Goal: Information Seeking & Learning: Learn about a topic

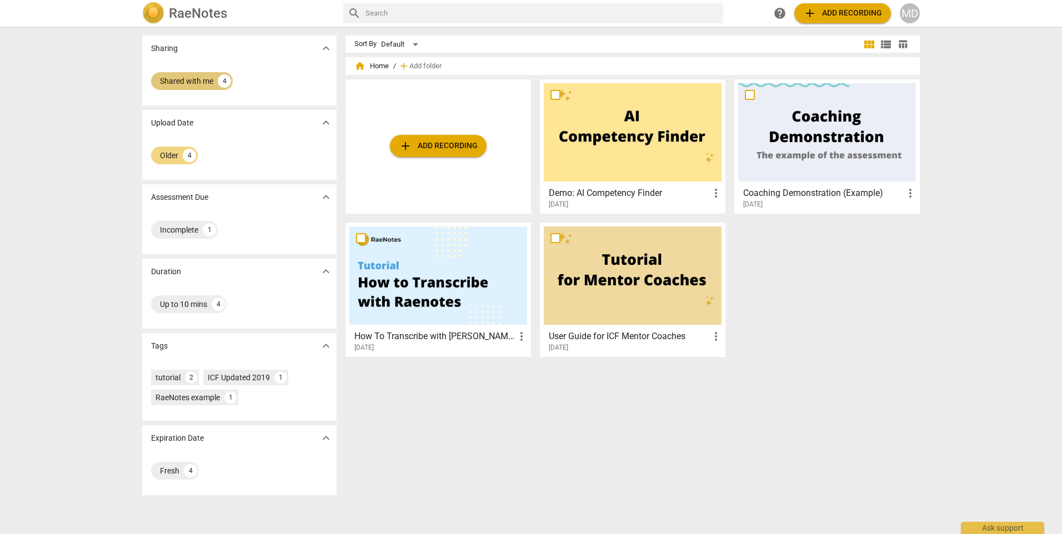
click at [194, 81] on div "Shared with me" at bounding box center [186, 81] width 53 height 11
click at [164, 152] on div "Older" at bounding box center [169, 155] width 18 height 11
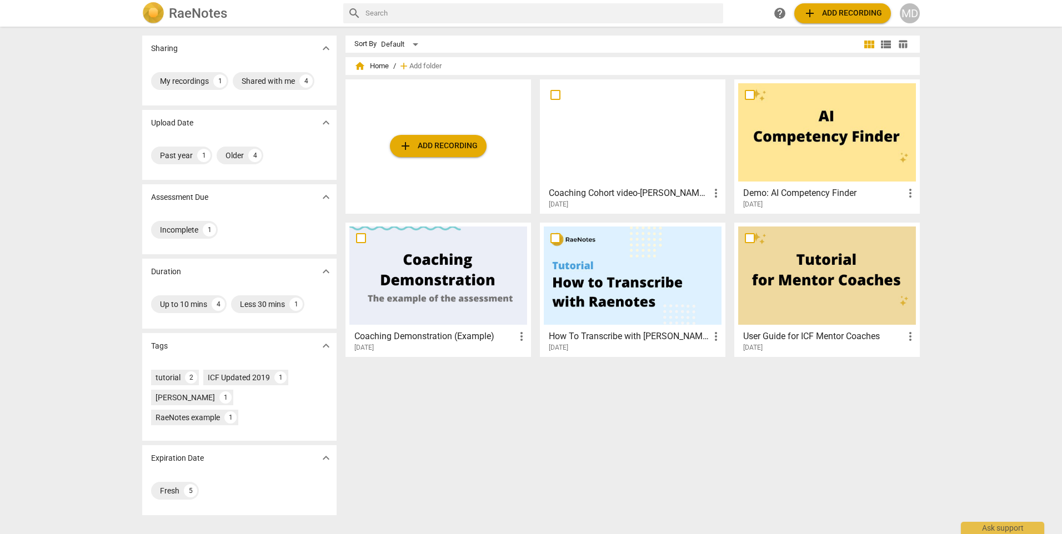
click at [641, 189] on h3 "Coaching Cohort video-[PERSON_NAME] coach" at bounding box center [629, 193] width 160 height 13
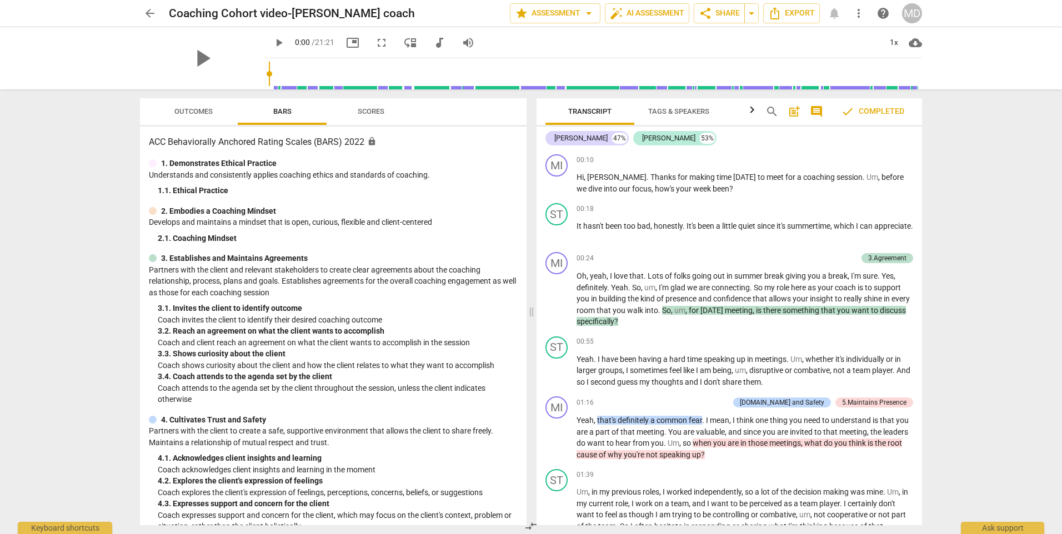
click at [363, 112] on span "Scores" at bounding box center [371, 111] width 27 height 8
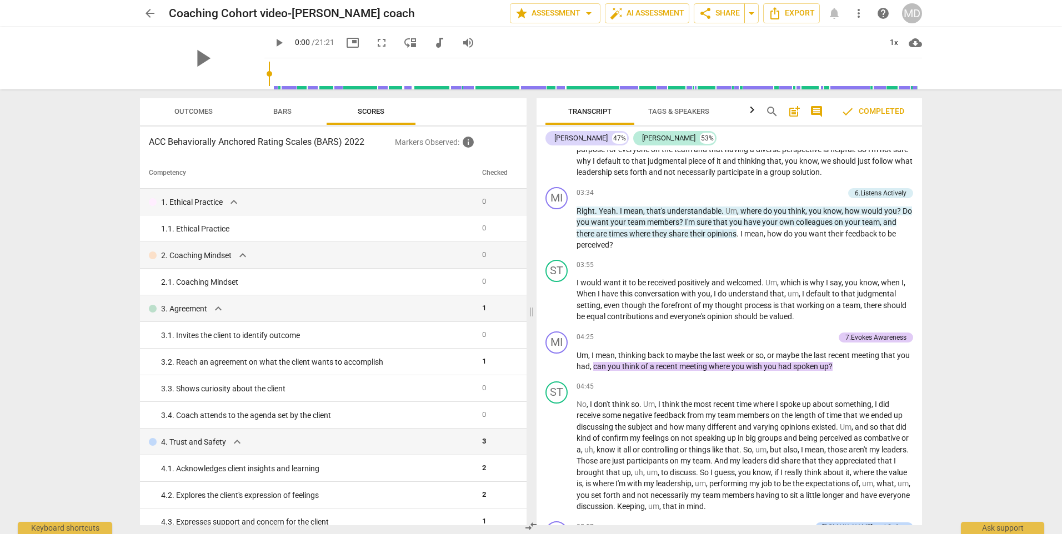
scroll to position [722, 0]
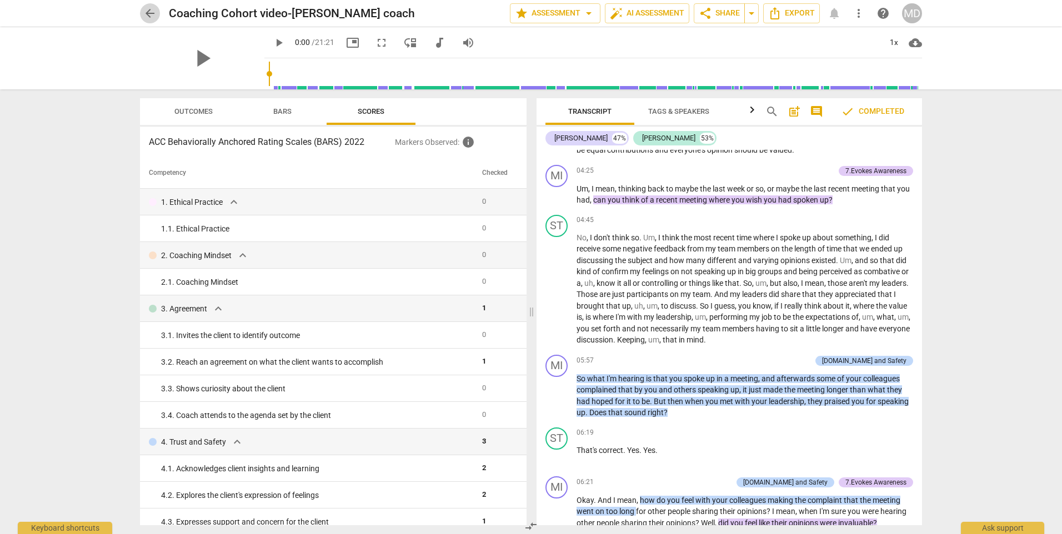
click at [154, 12] on span "arrow_back" at bounding box center [149, 13] width 13 height 13
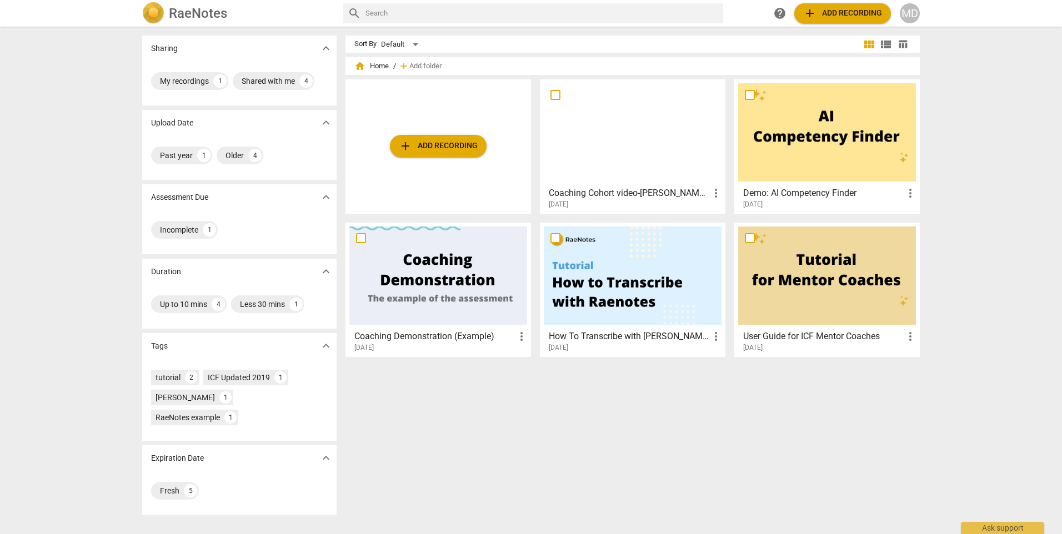
click at [633, 203] on div "[DATE]" at bounding box center [636, 204] width 174 height 9
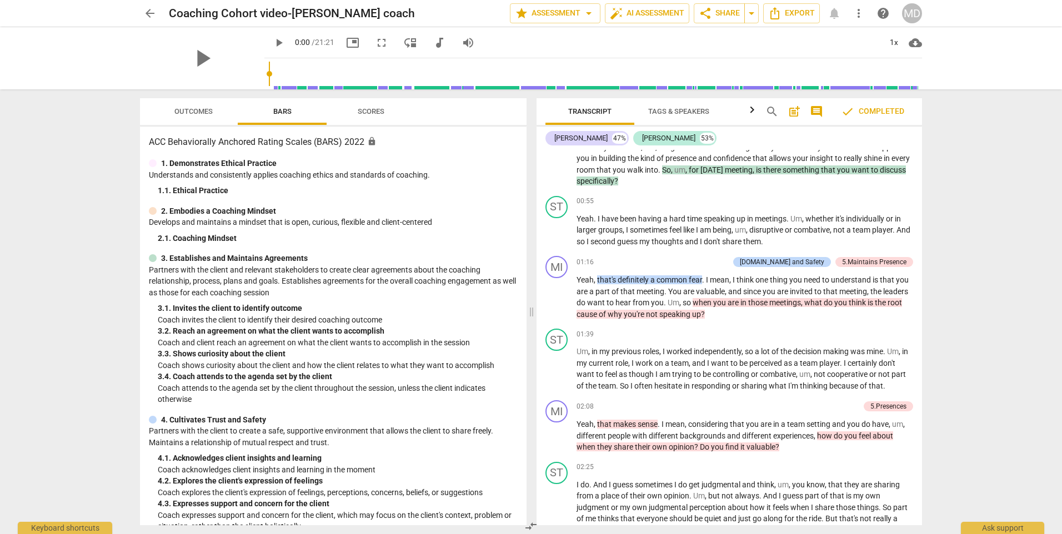
scroll to position [326, 0]
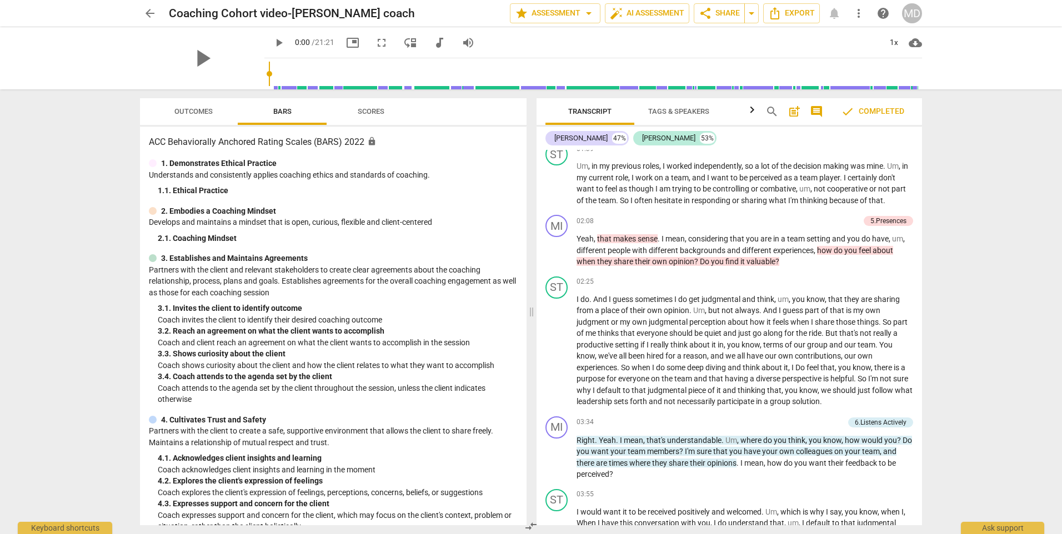
click at [816, 111] on span "comment" at bounding box center [816, 111] width 13 height 13
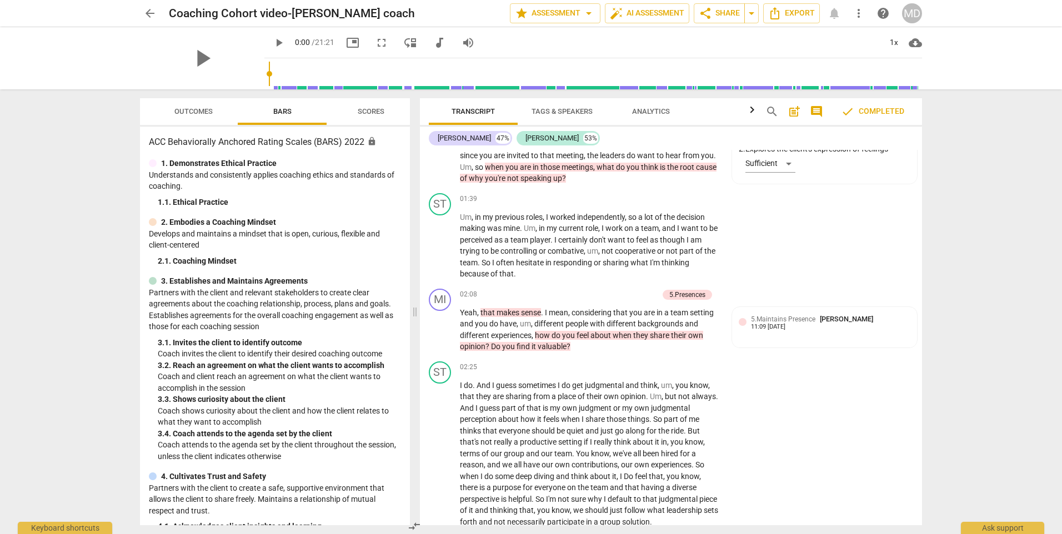
scroll to position [363, 0]
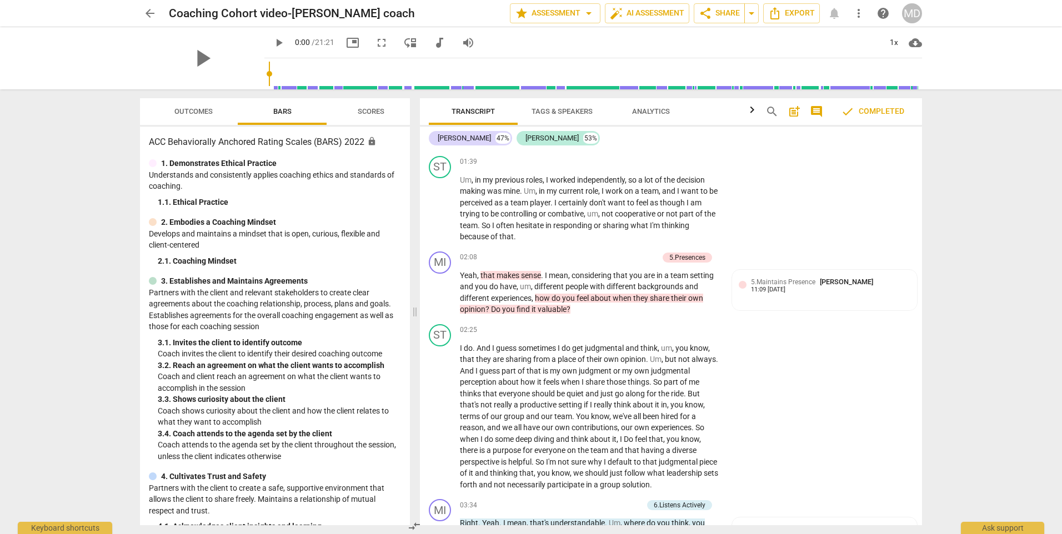
drag, startPoint x: 917, startPoint y: 198, endPoint x: 921, endPoint y: 133, distance: 65.1
click at [921, 133] on div "[PERSON_NAME] 47% [PERSON_NAME] 53% MI play_arrow pause 00:10 + Add competency …" at bounding box center [671, 326] width 502 height 399
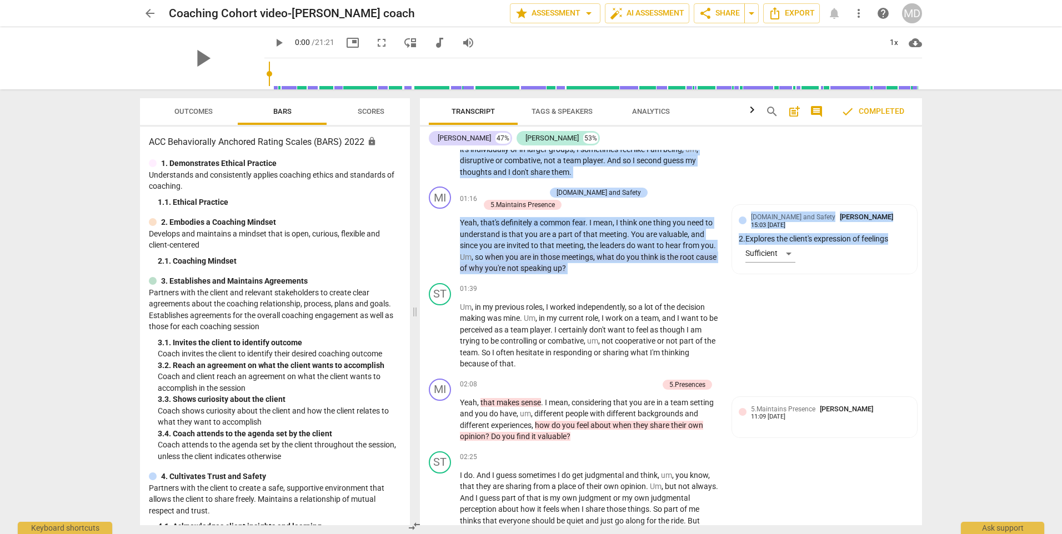
scroll to position [243, 0]
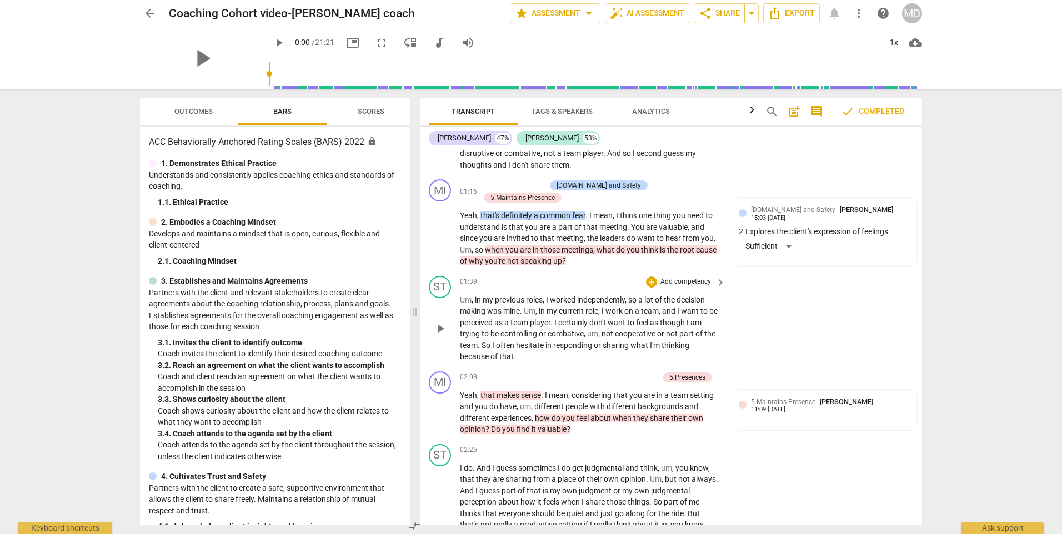
click at [869, 301] on div "ST play_arrow pause 01:39 + Add competency keyboard_arrow_right Um , in my prev…" at bounding box center [671, 320] width 502 height 96
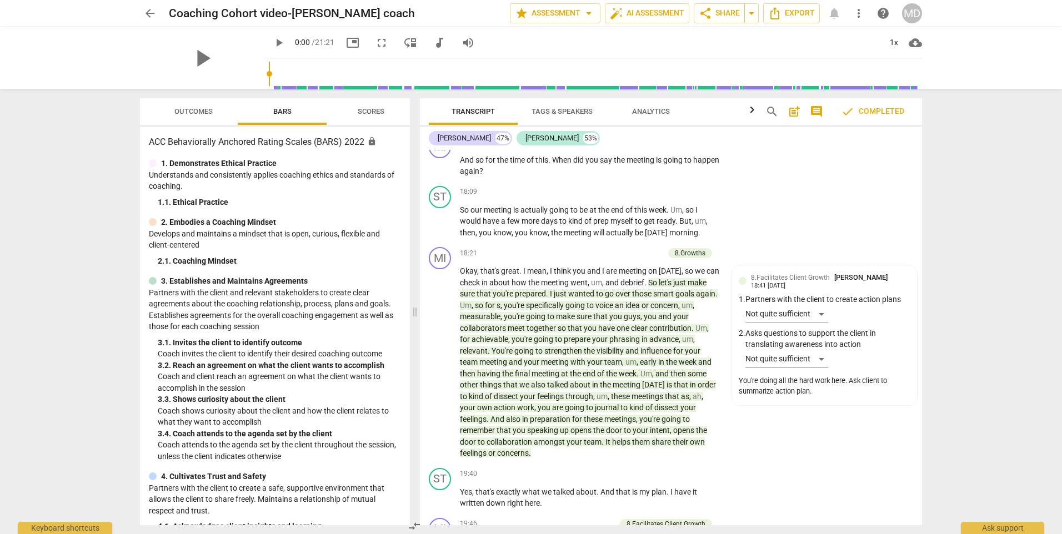
scroll to position [3644, 0]
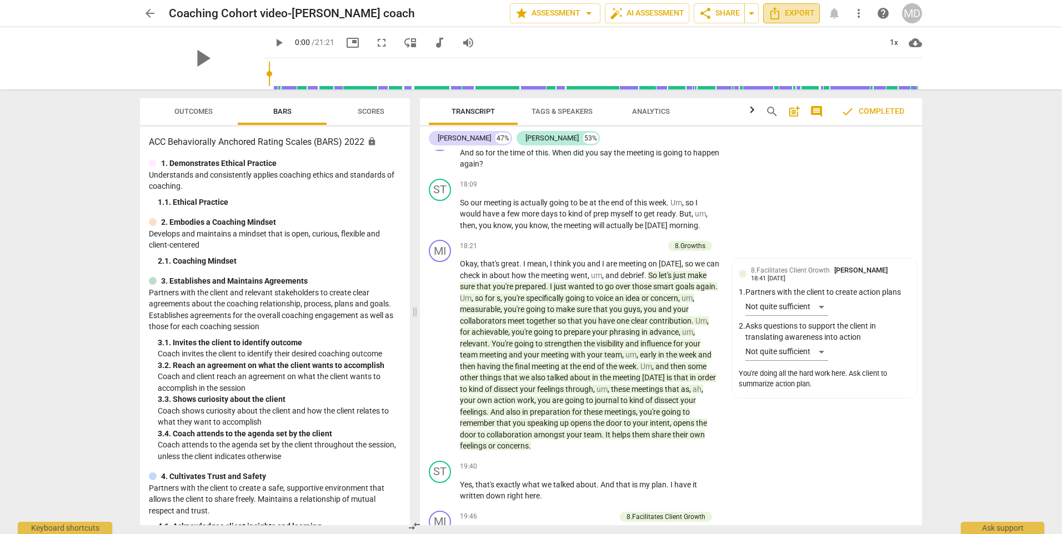
click at [796, 6] on button "Export" at bounding box center [791, 13] width 57 height 20
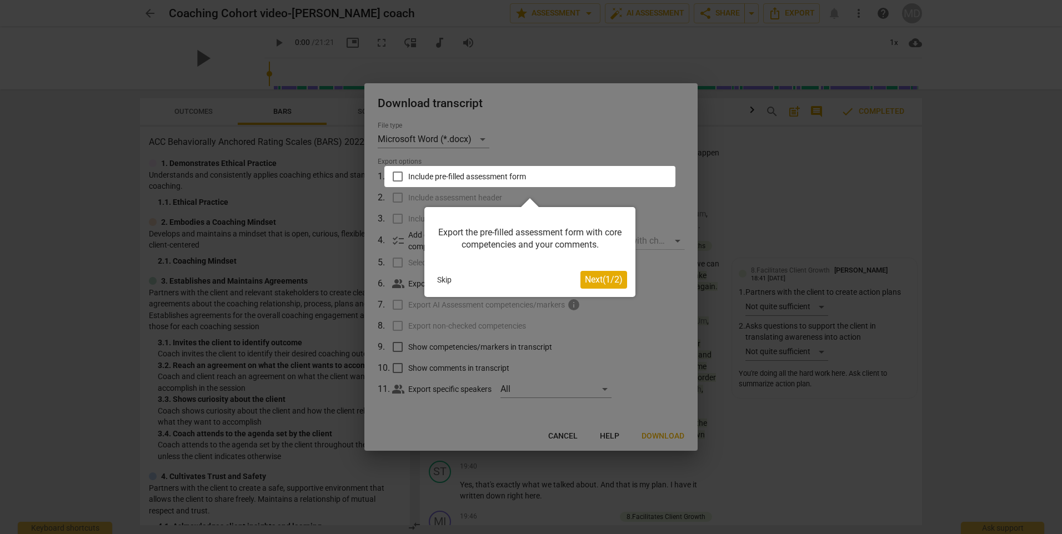
click at [445, 280] on button "Skip" at bounding box center [444, 280] width 23 height 17
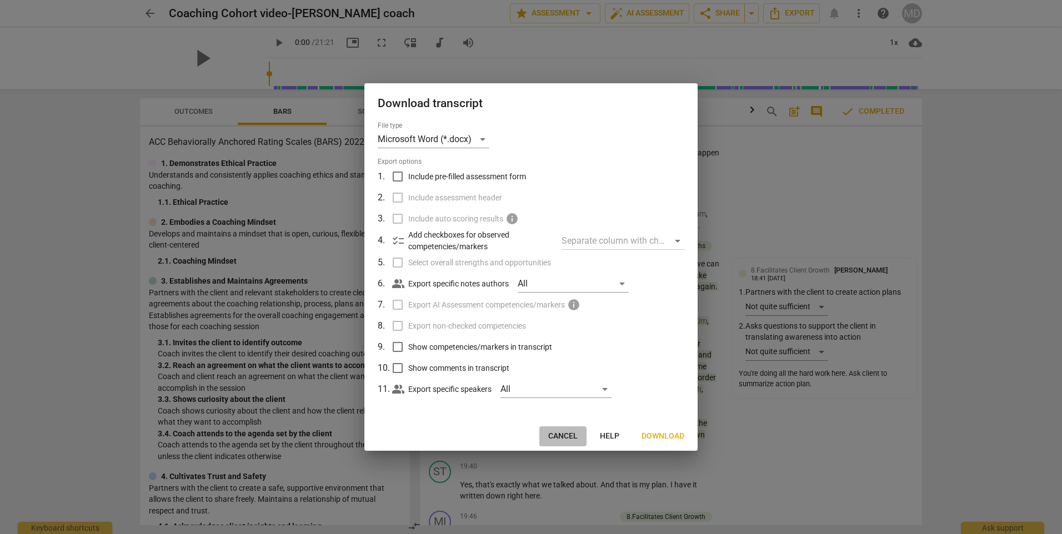
click at [556, 433] on span "Cancel" at bounding box center [562, 436] width 29 height 11
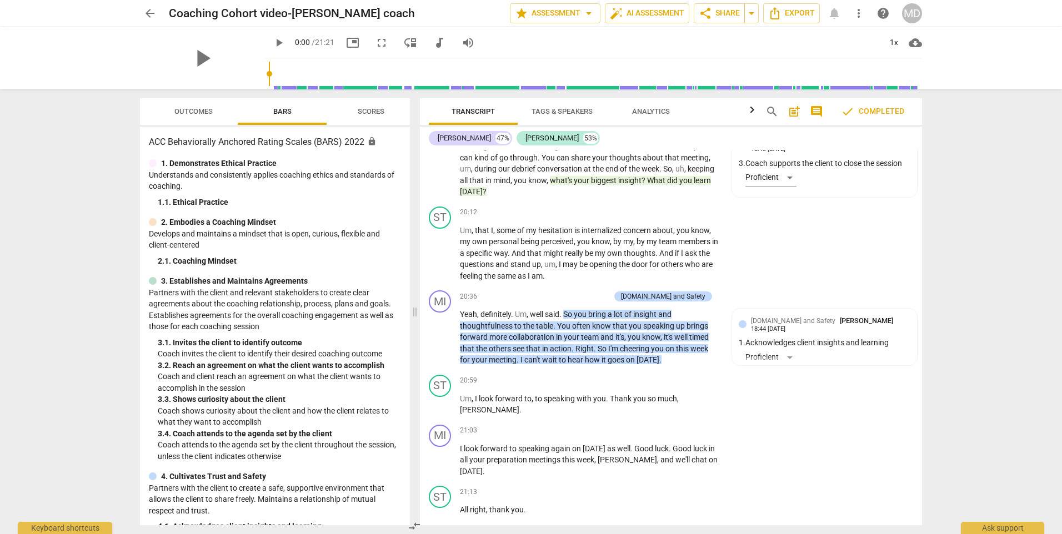
scroll to position [4064, 0]
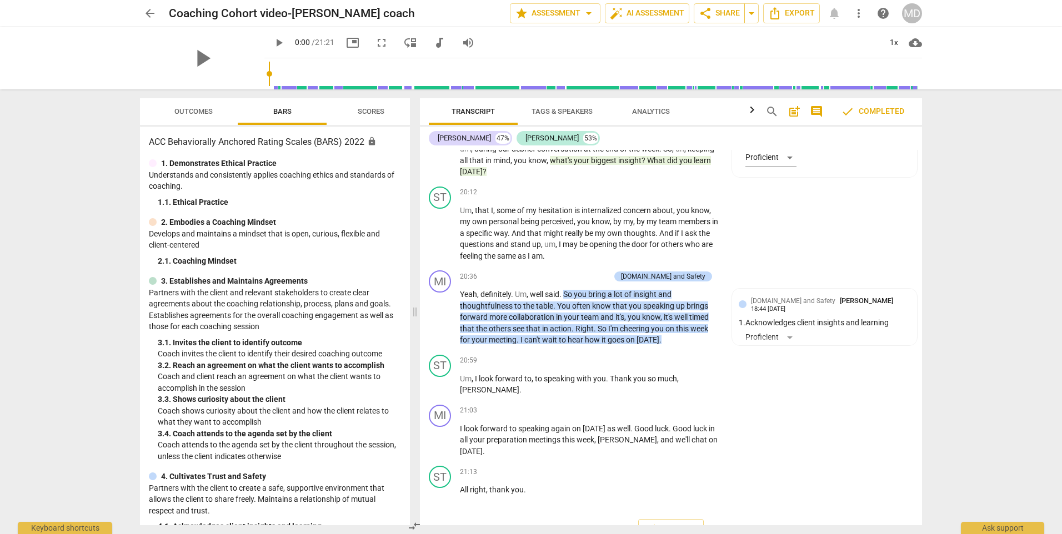
click at [978, 212] on div "arrow_back Coaching Cohort video-[PERSON_NAME] coach edit star Assessment arrow…" at bounding box center [531, 267] width 1062 height 534
